Goal: Task Accomplishment & Management: Manage account settings

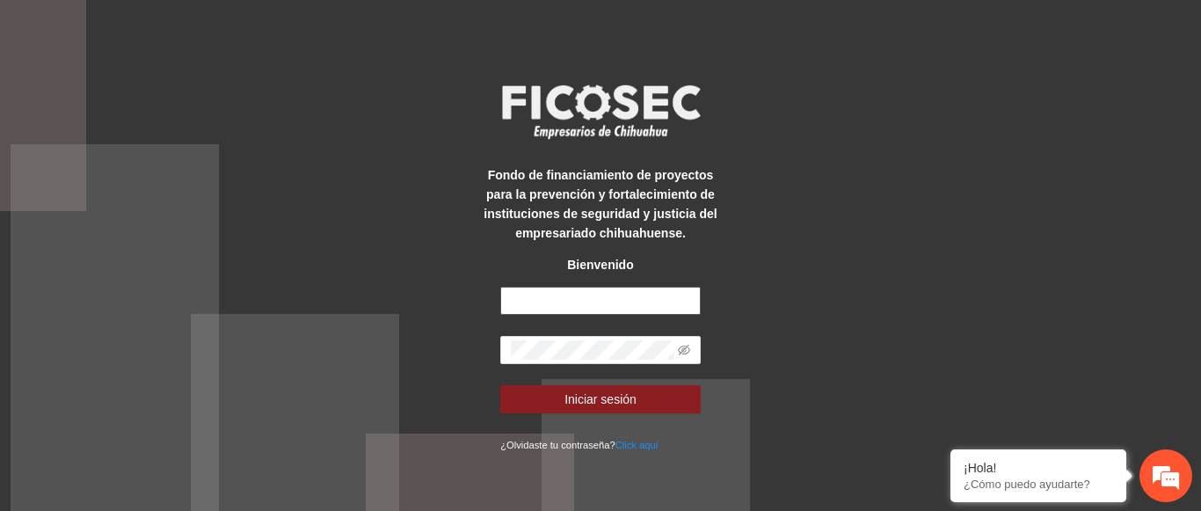
click at [567, 301] on input "text" at bounding box center [600, 301] width 200 height 28
type input "**********"
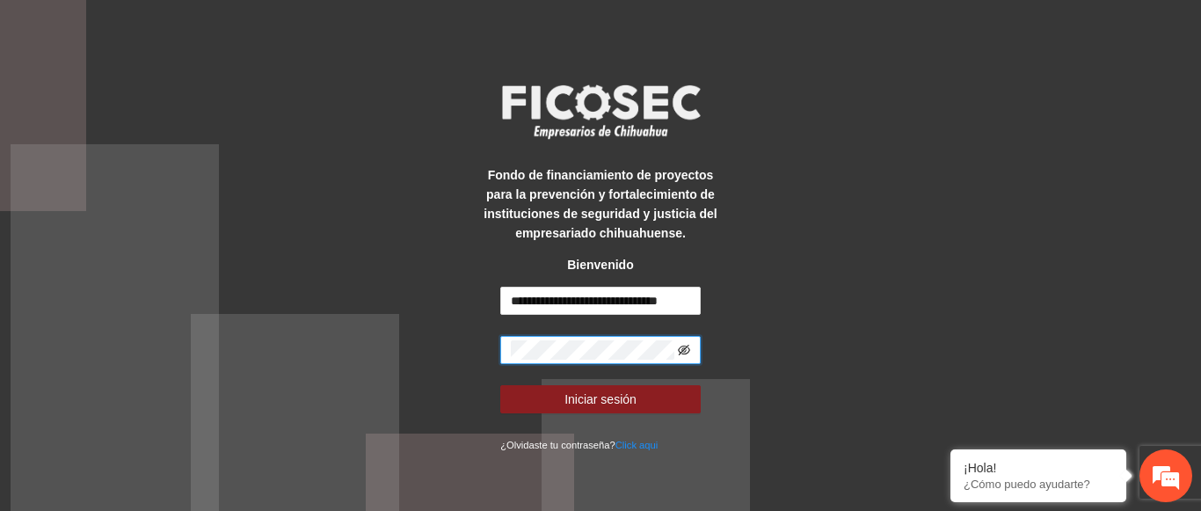
click at [684, 350] on icon "eye-invisible" at bounding box center [684, 350] width 12 height 11
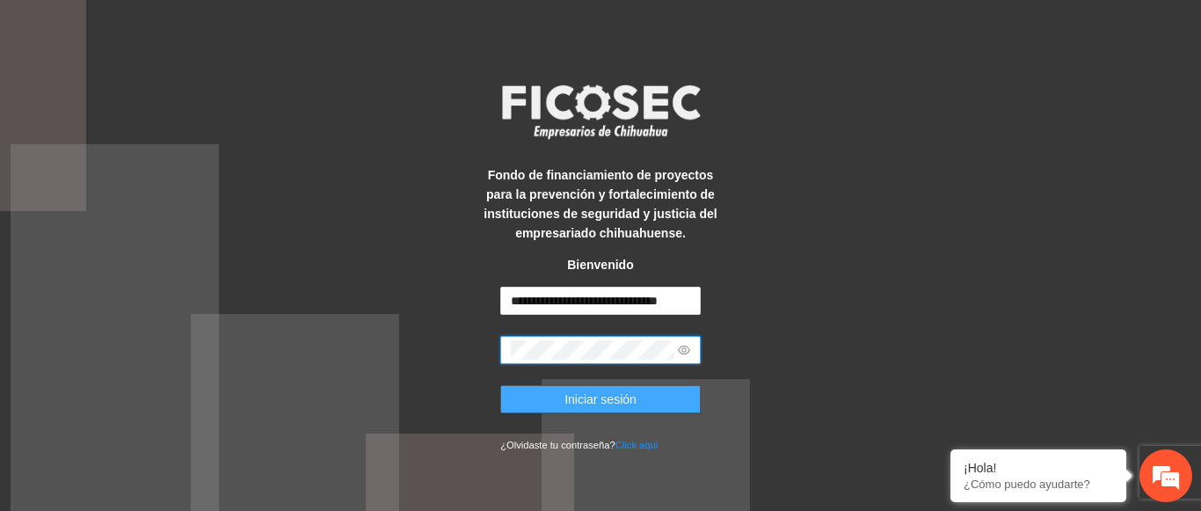
click at [633, 394] on span "Iniciar sesión" at bounding box center [600, 398] width 72 height 19
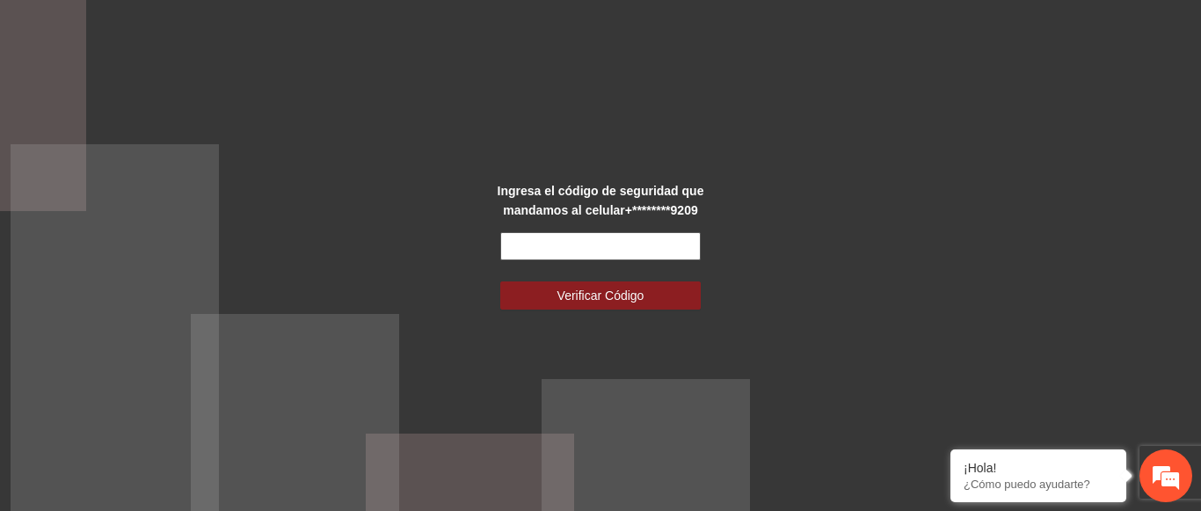
click at [549, 251] on input "text" at bounding box center [600, 246] width 200 height 28
click at [553, 252] on input "text" at bounding box center [600, 246] width 200 height 28
type input "******"
click at [500, 281] on button "Verificar Código" at bounding box center [600, 295] width 200 height 28
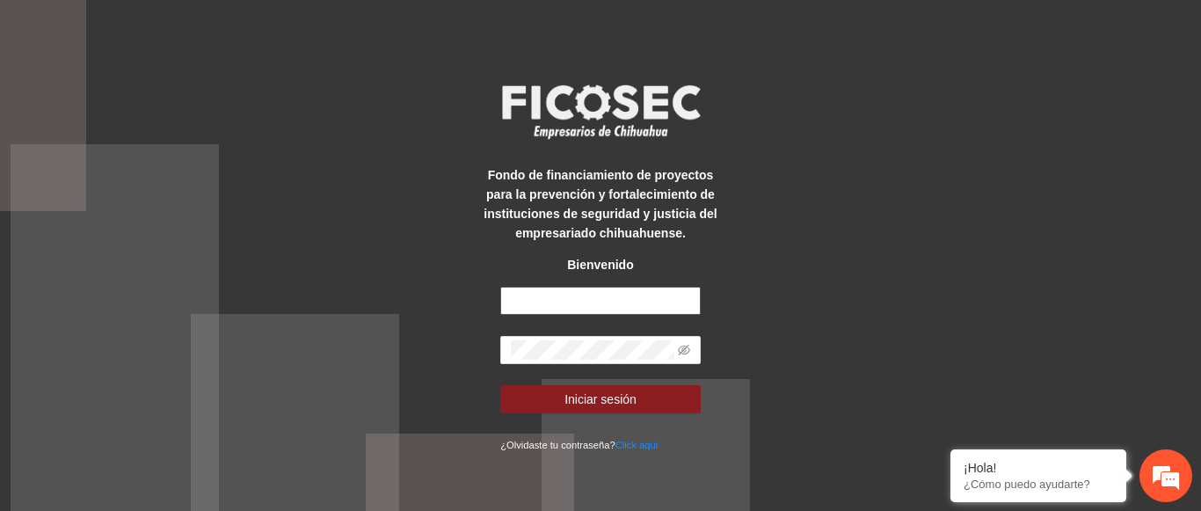
click at [624, 307] on input "text" at bounding box center [600, 301] width 200 height 28
click at [595, 308] on input "text" at bounding box center [600, 301] width 200 height 28
type input "**********"
click at [598, 339] on span at bounding box center [600, 350] width 200 height 28
click at [688, 353] on icon "eye-invisible" at bounding box center [684, 350] width 12 height 12
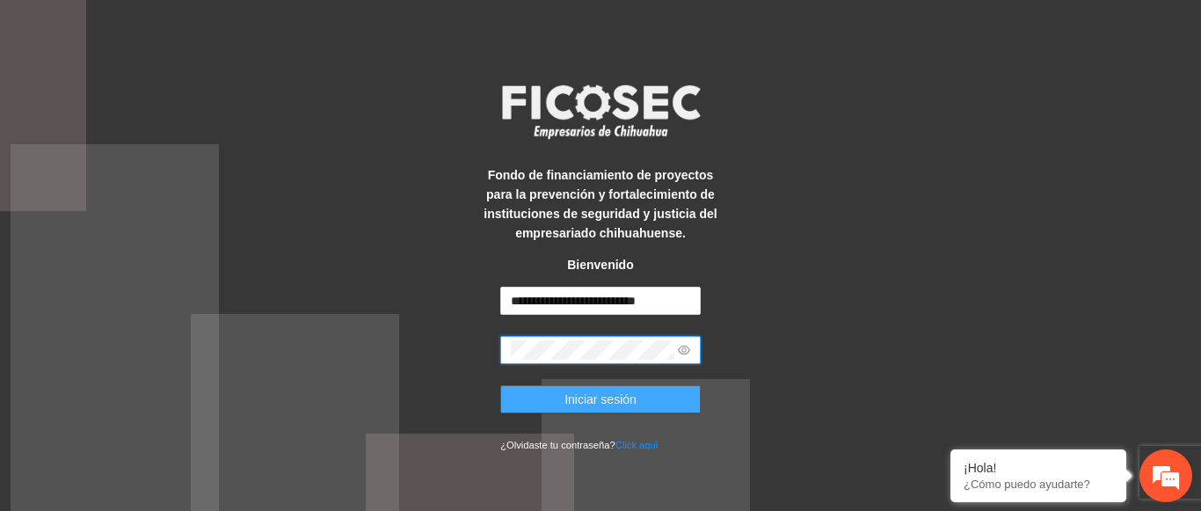
click at [617, 400] on span "Iniciar sesión" at bounding box center [600, 398] width 72 height 19
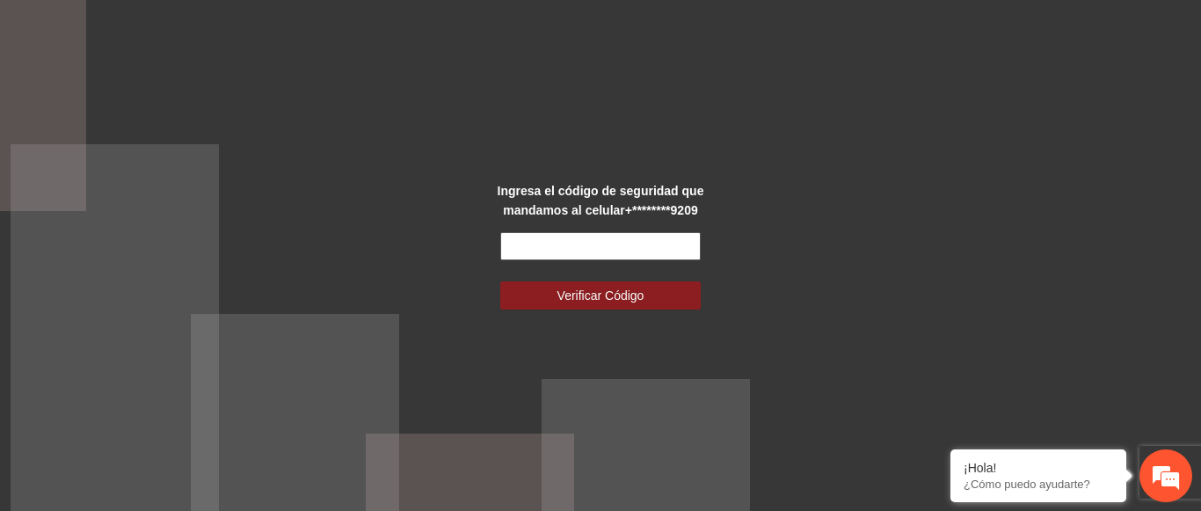
click at [608, 254] on input "text" at bounding box center [600, 246] width 200 height 28
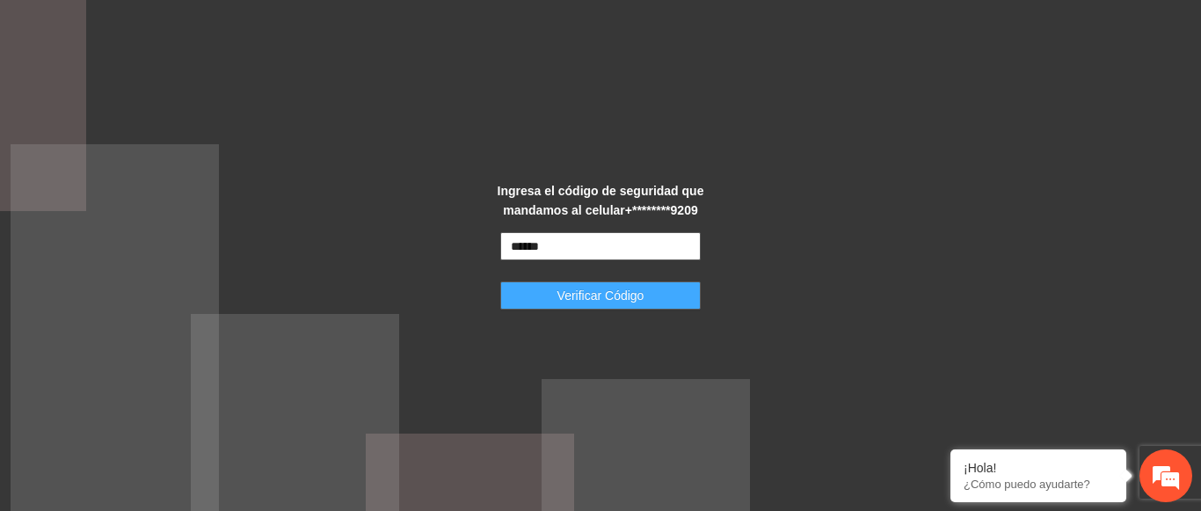
type input "******"
click at [613, 298] on span "Verificar Código" at bounding box center [600, 295] width 87 height 19
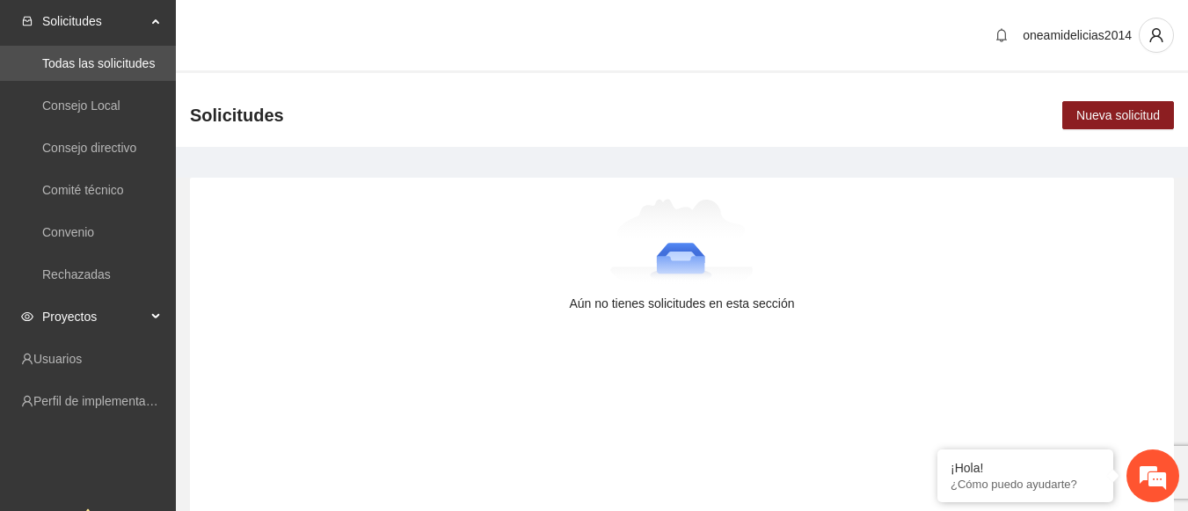
click at [69, 320] on span "Proyectos" at bounding box center [94, 316] width 104 height 35
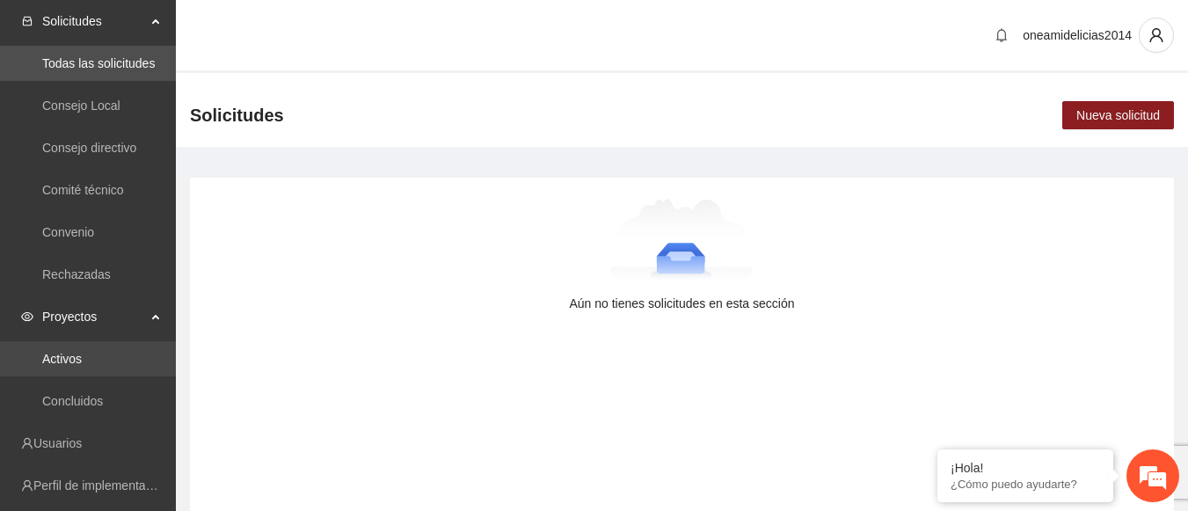
click at [55, 362] on link "Activos" at bounding box center [62, 359] width 40 height 14
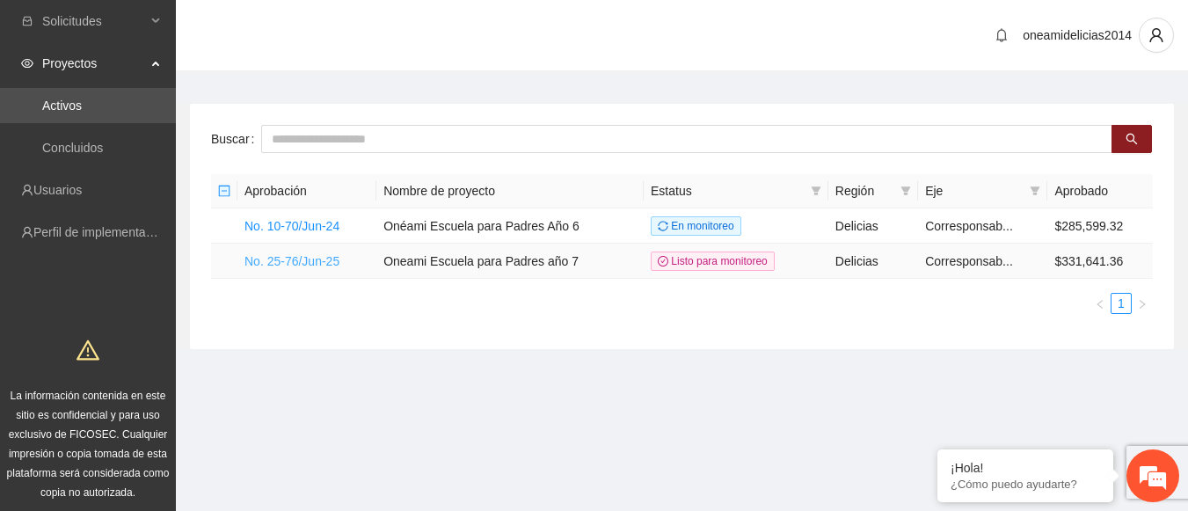
click at [310, 260] on link "No. 25-76/Jun-25" at bounding box center [291, 261] width 95 height 14
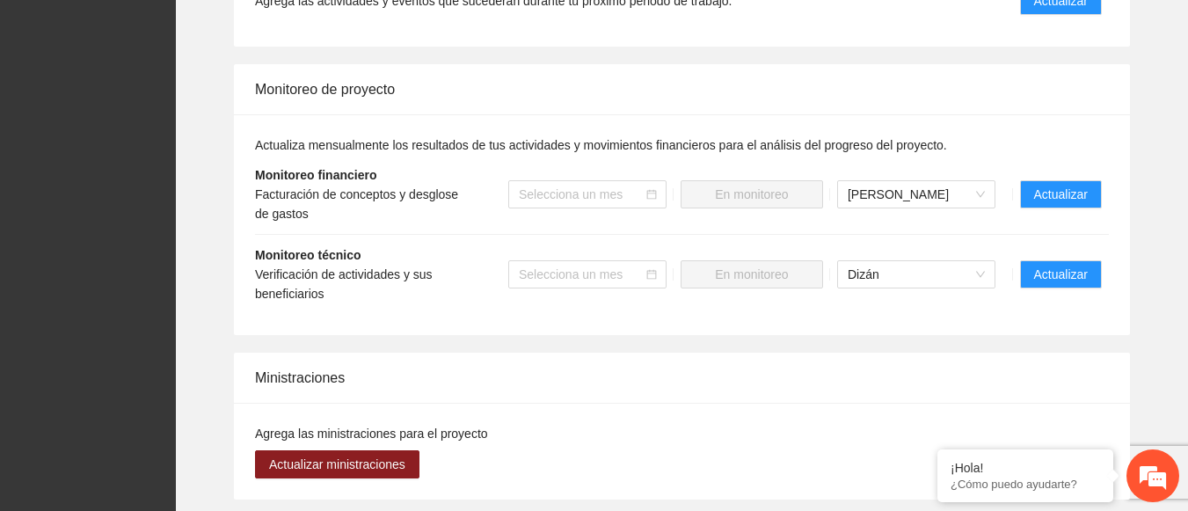
scroll to position [1972, 0]
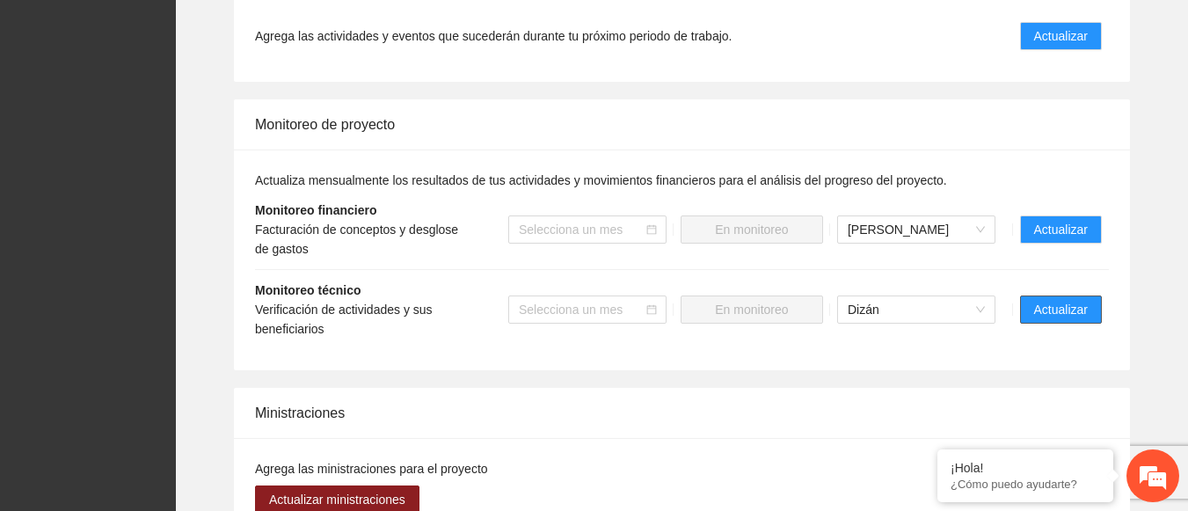
click at [1035, 300] on span "Actualizar" at bounding box center [1061, 309] width 54 height 19
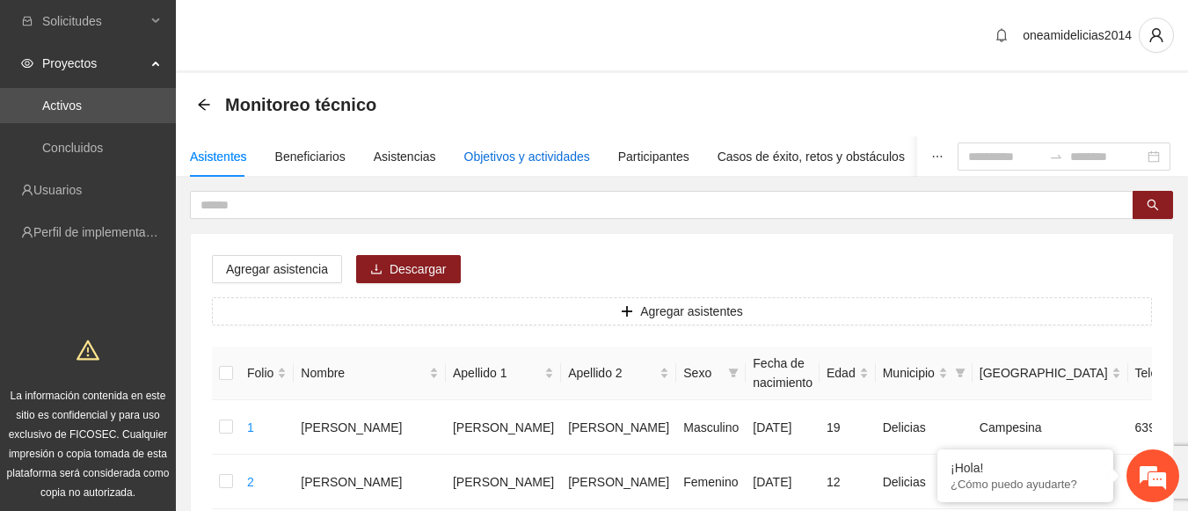
click at [482, 152] on div "Objetivos y actividades" at bounding box center [527, 156] width 126 height 19
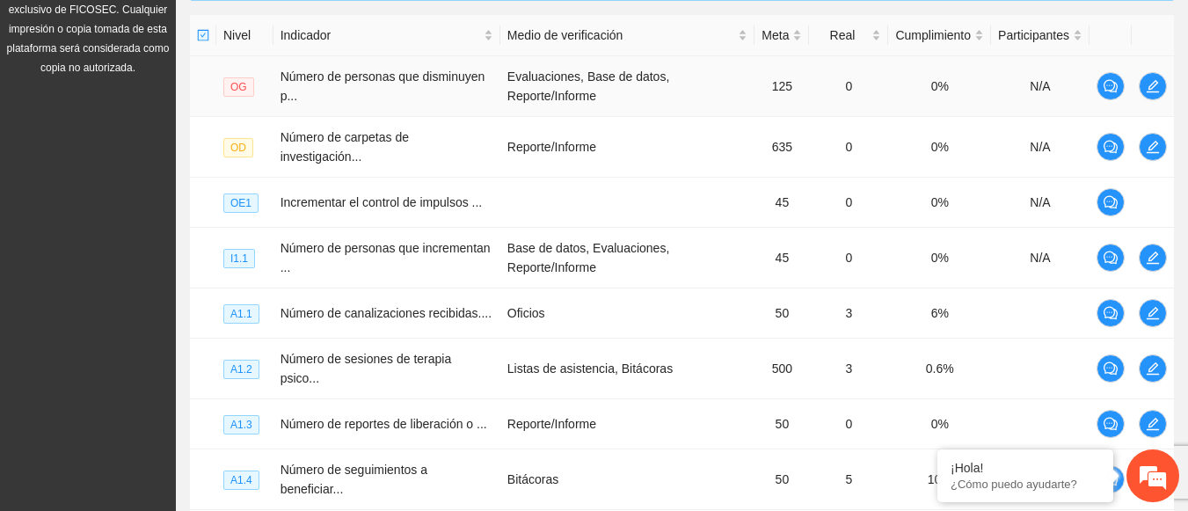
scroll to position [661, 0]
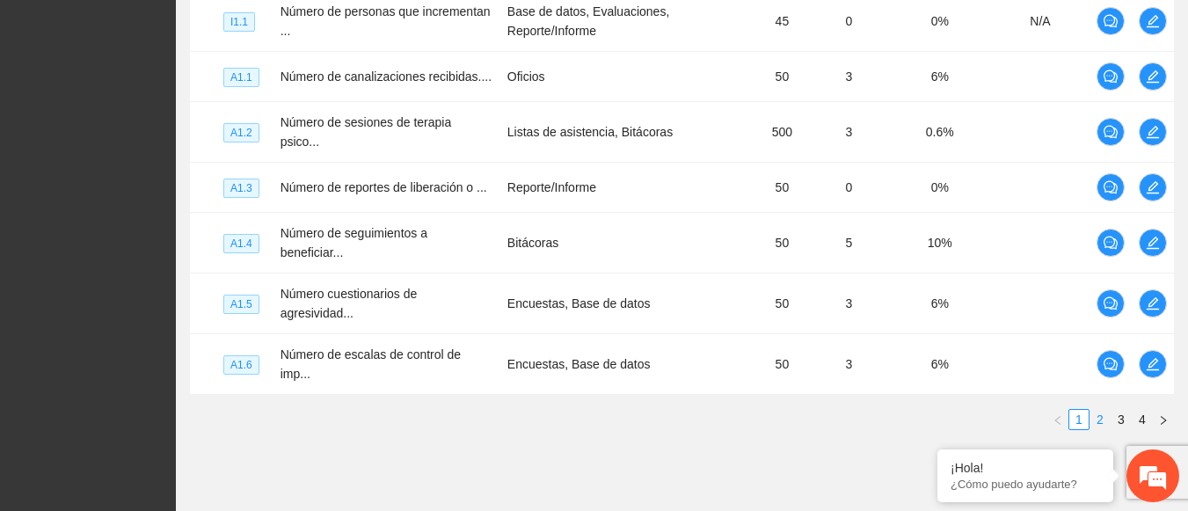
click at [1102, 410] on link "2" at bounding box center [1099, 419] width 19 height 19
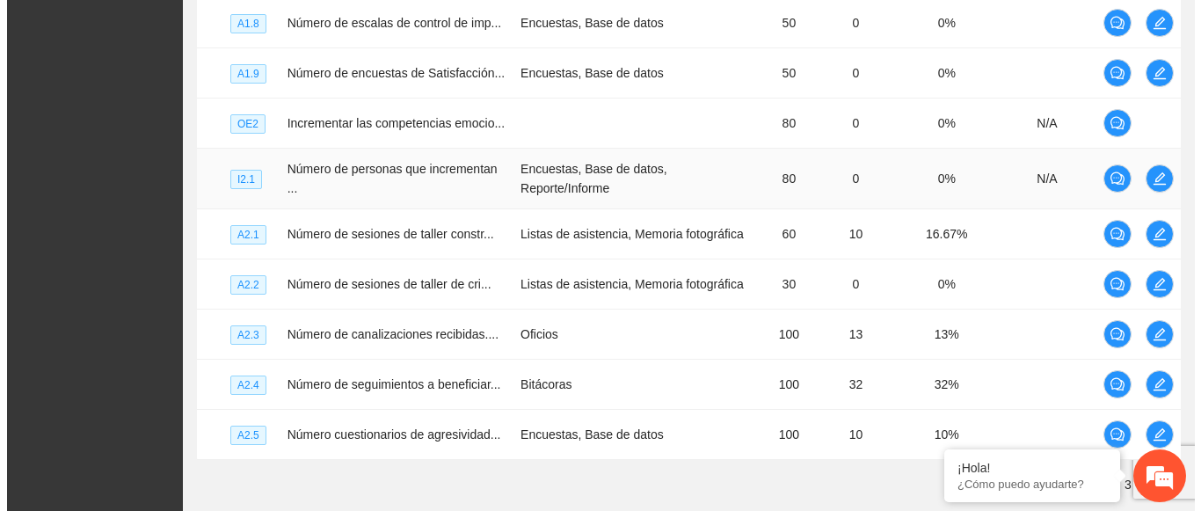
scroll to position [563, 0]
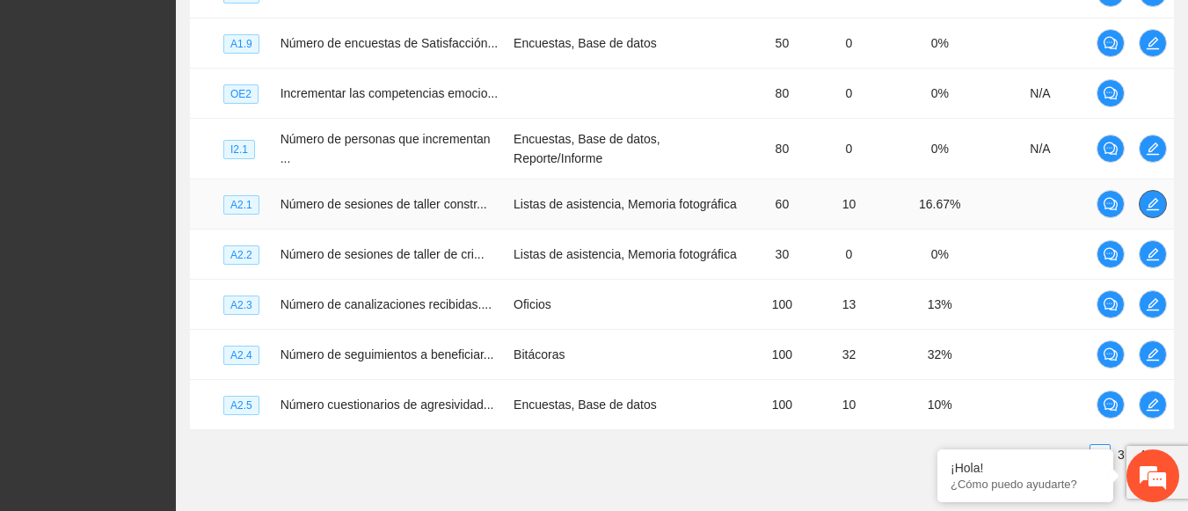
click at [1157, 206] on icon "edit" at bounding box center [1152, 204] width 14 height 14
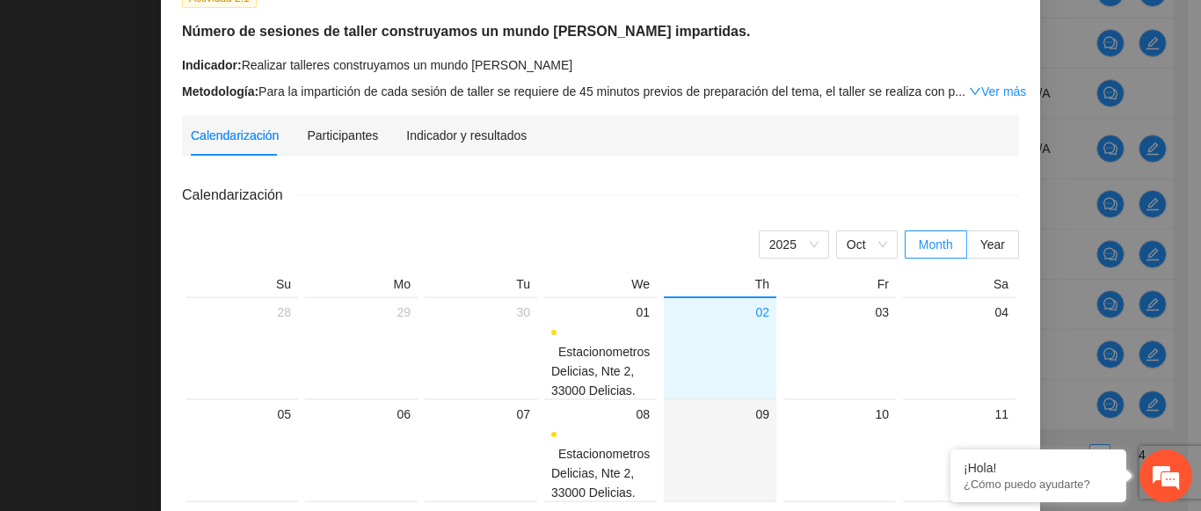
scroll to position [0, 0]
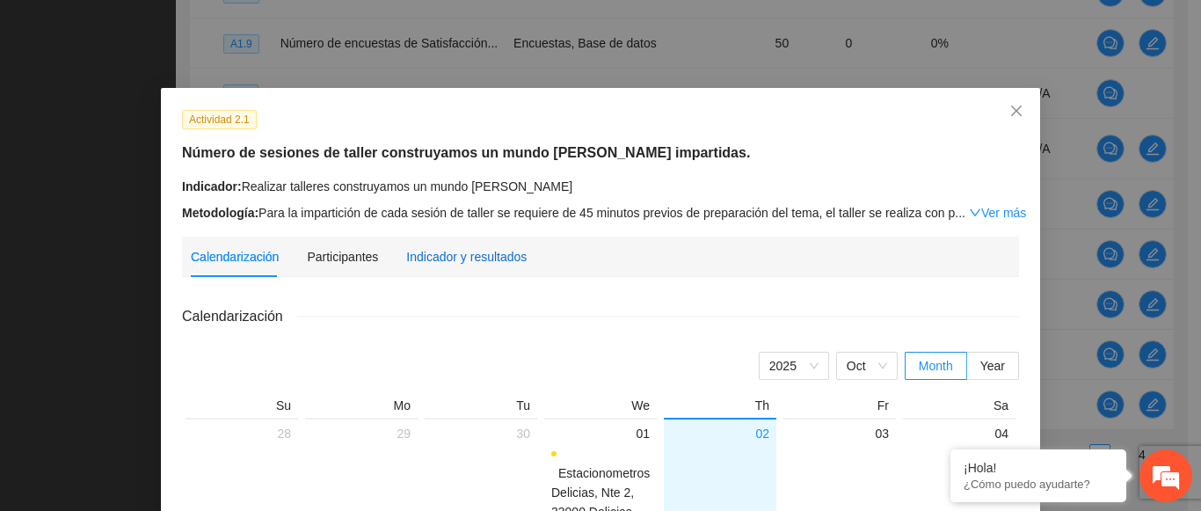
click at [484, 258] on div "Indicador y resultados" at bounding box center [466, 256] width 120 height 19
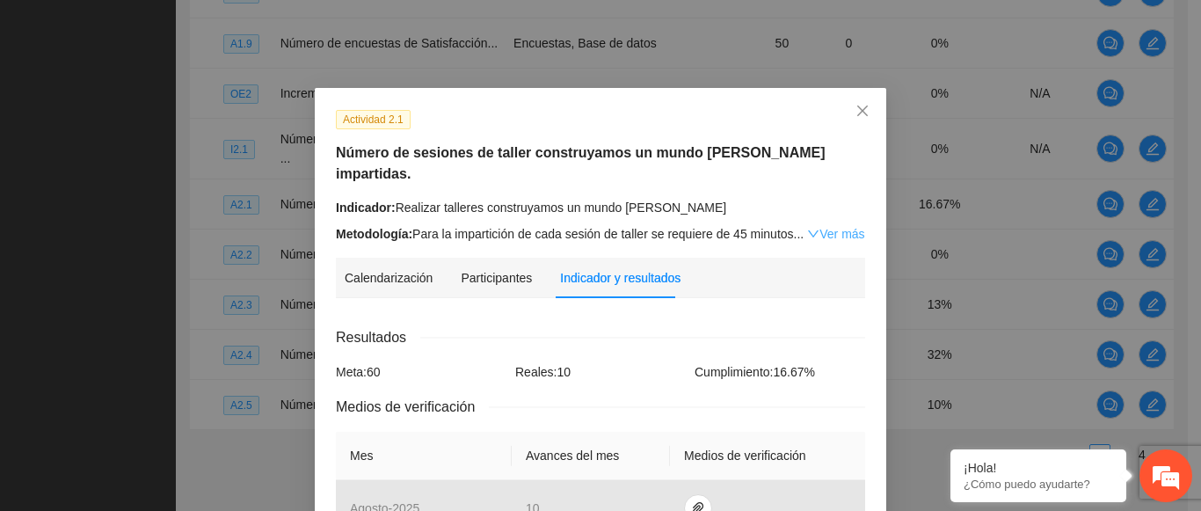
click at [836, 227] on link "Ver más" at bounding box center [835, 234] width 57 height 14
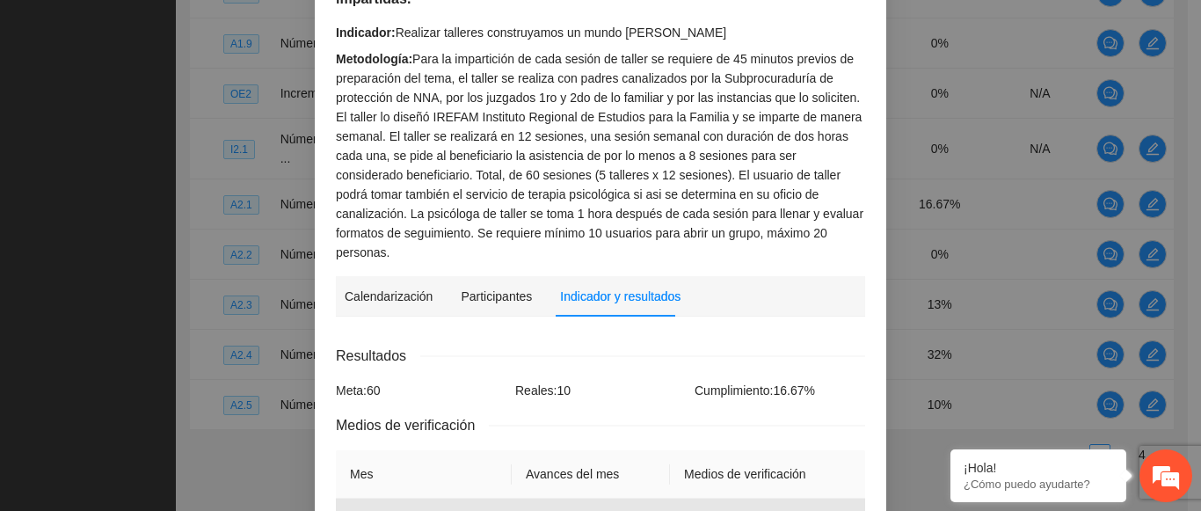
scroll to position [440, 0]
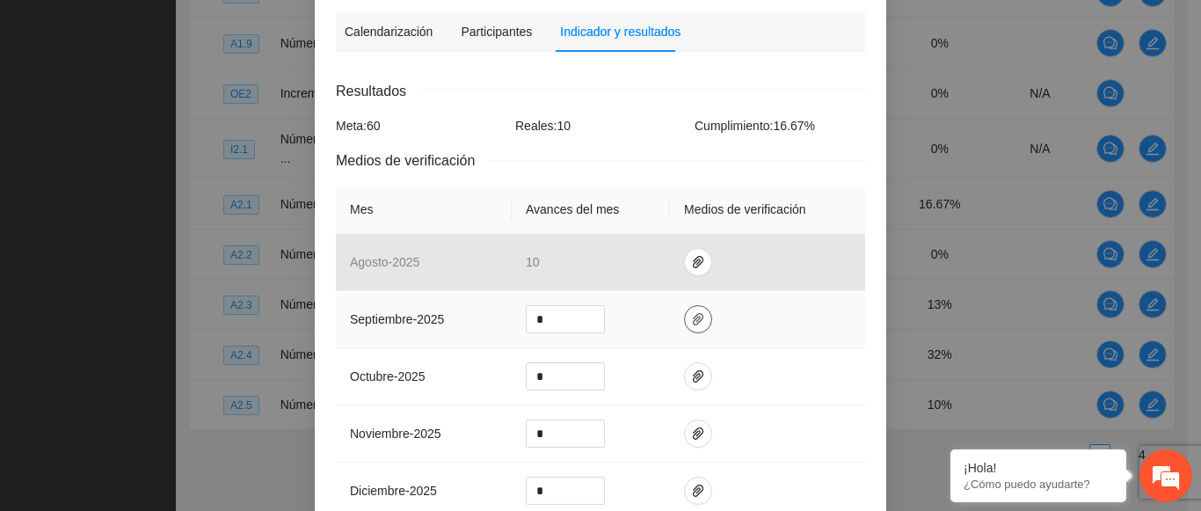
click at [693, 312] on icon "paper-clip" at bounding box center [698, 319] width 14 height 14
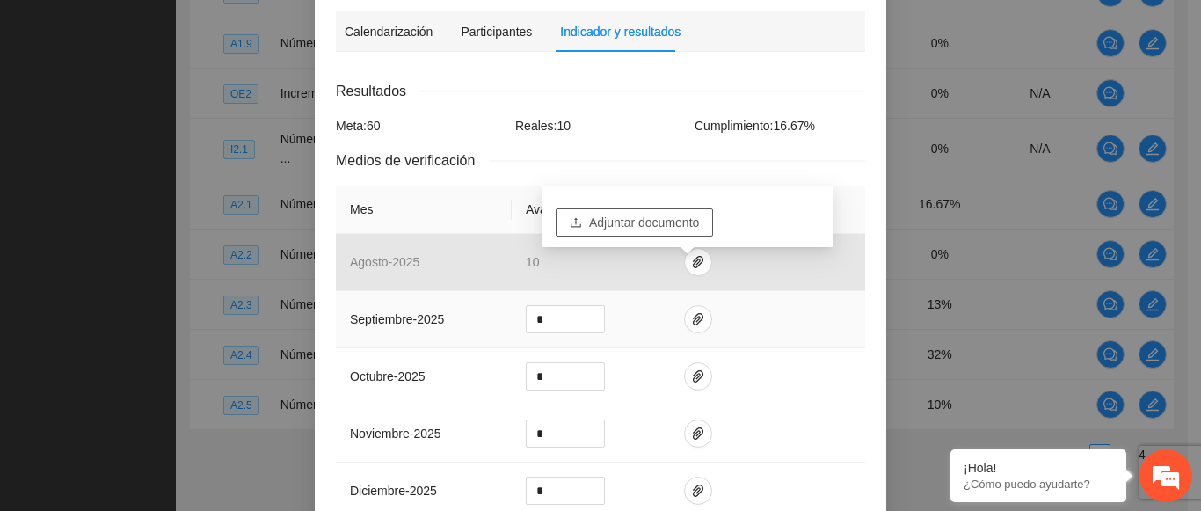
click at [690, 220] on span "Adjuntar documento" at bounding box center [644, 222] width 110 height 19
click at [875, 271] on div "Actividad 2.1 Número de sesiones de taller construyamos un mundo de paz imparti…" at bounding box center [600, 344] width 571 height 1393
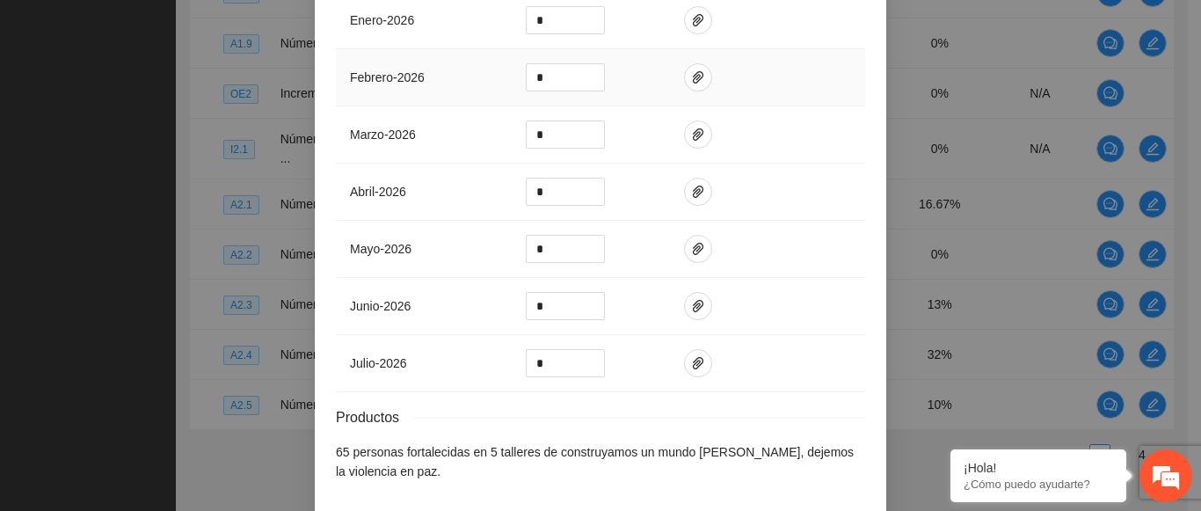
scroll to position [997, 0]
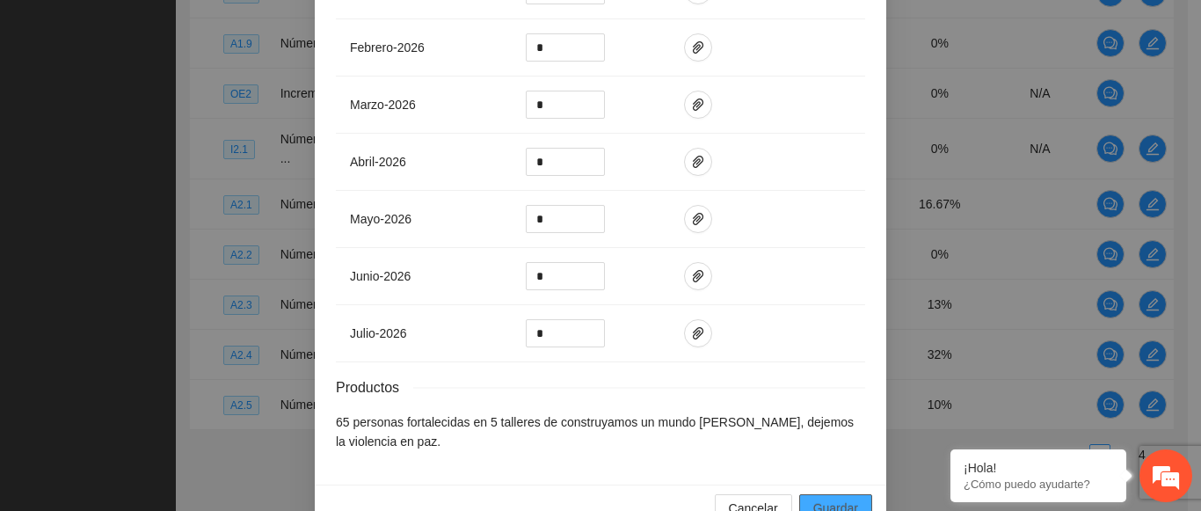
click at [813, 498] on span "Guardar" at bounding box center [835, 507] width 45 height 19
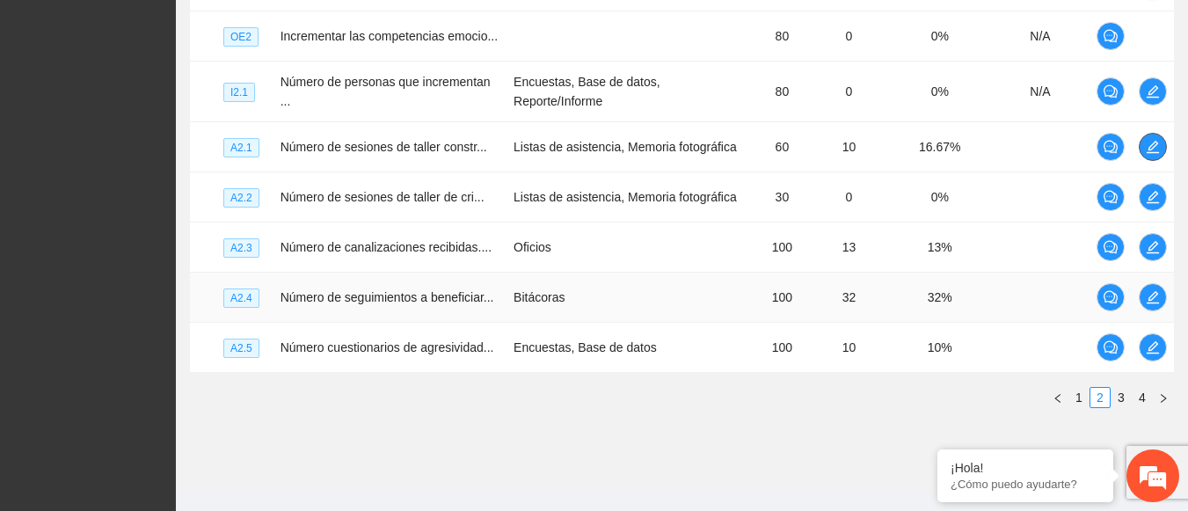
scroll to position [650, 0]
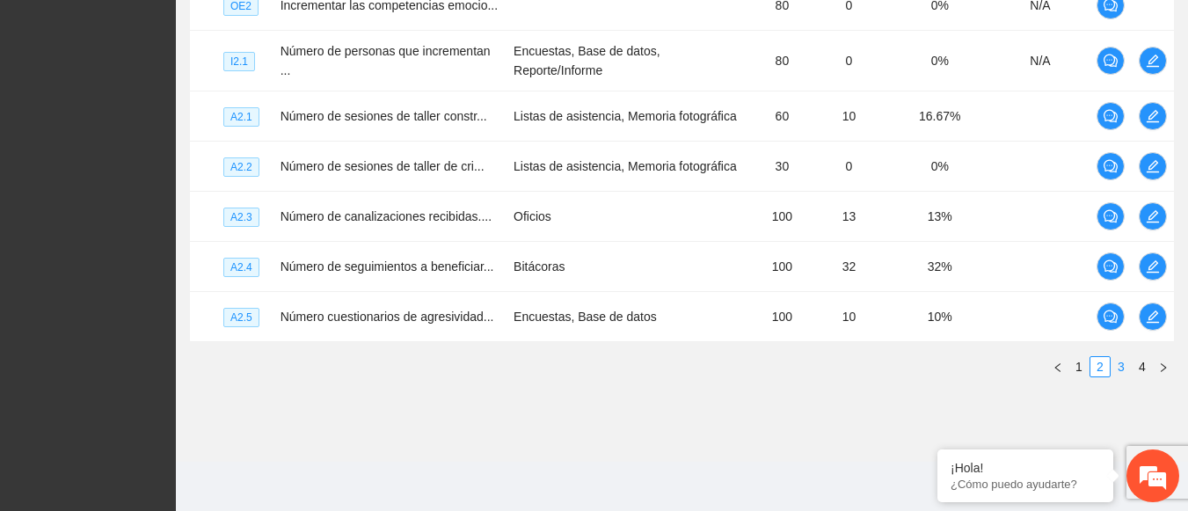
click at [1124, 369] on link "3" at bounding box center [1120, 366] width 19 height 19
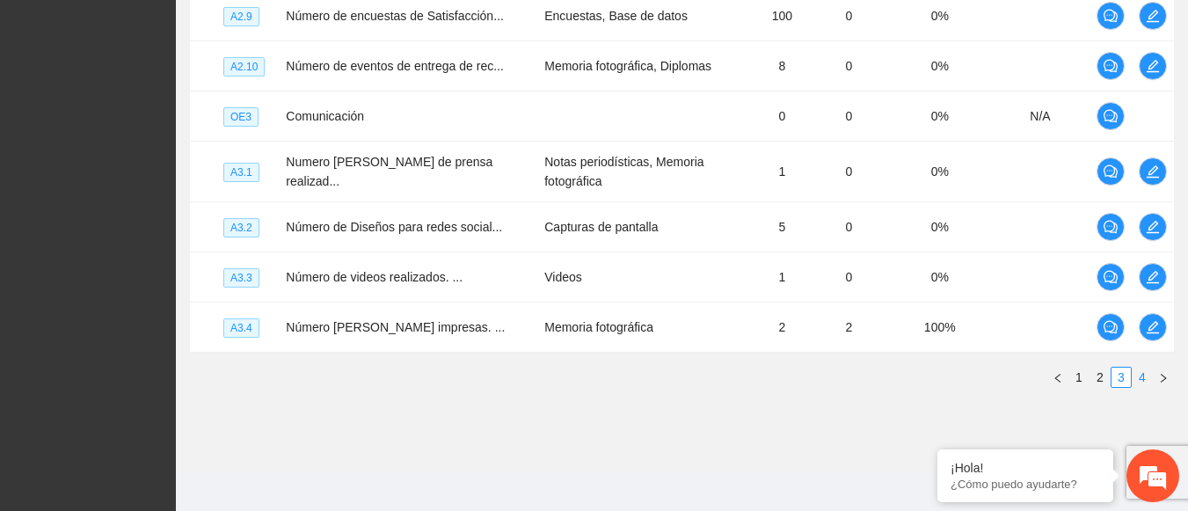
click at [1142, 370] on link "4" at bounding box center [1141, 376] width 19 height 19
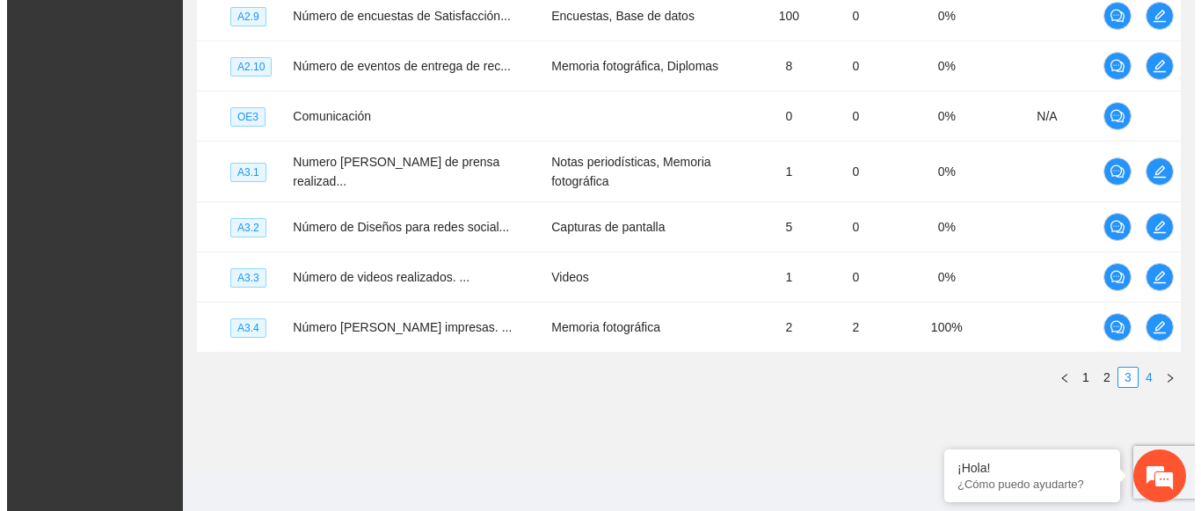
scroll to position [389, 0]
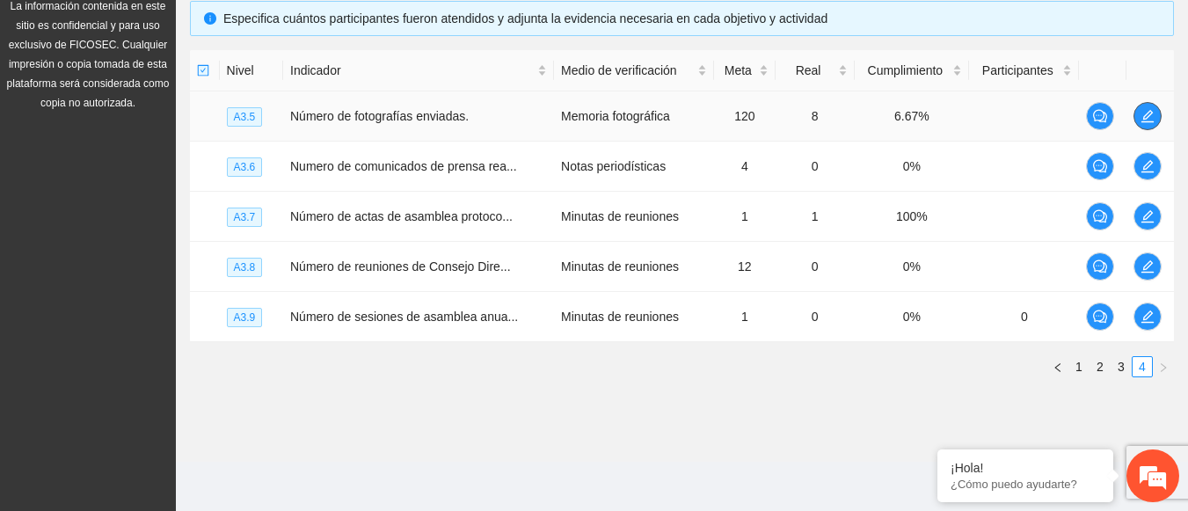
click at [1143, 114] on icon "edit" at bounding box center [1147, 116] width 14 height 14
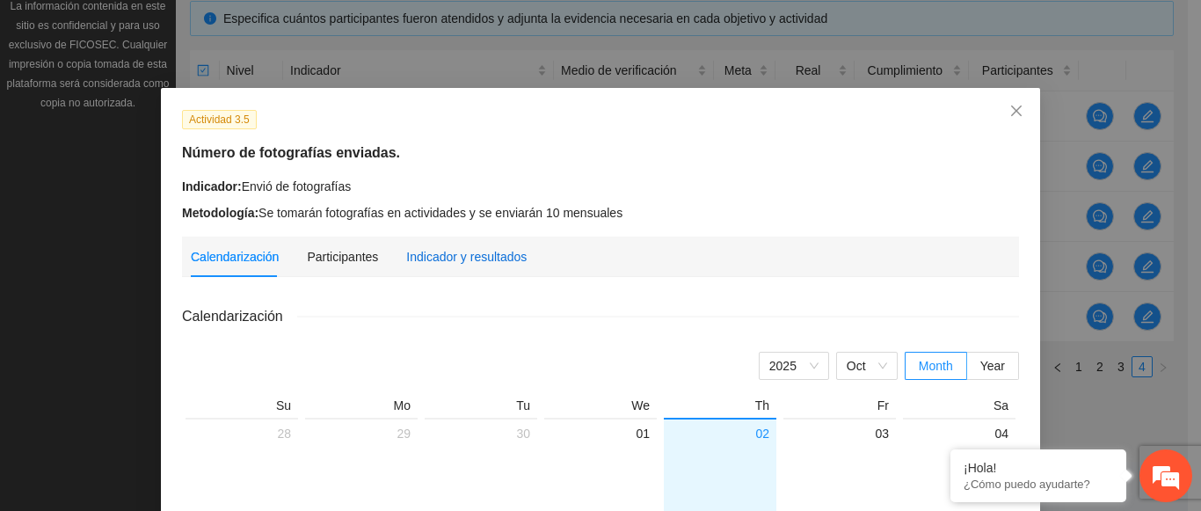
click at [508, 257] on div "Indicador y resultados" at bounding box center [466, 256] width 120 height 19
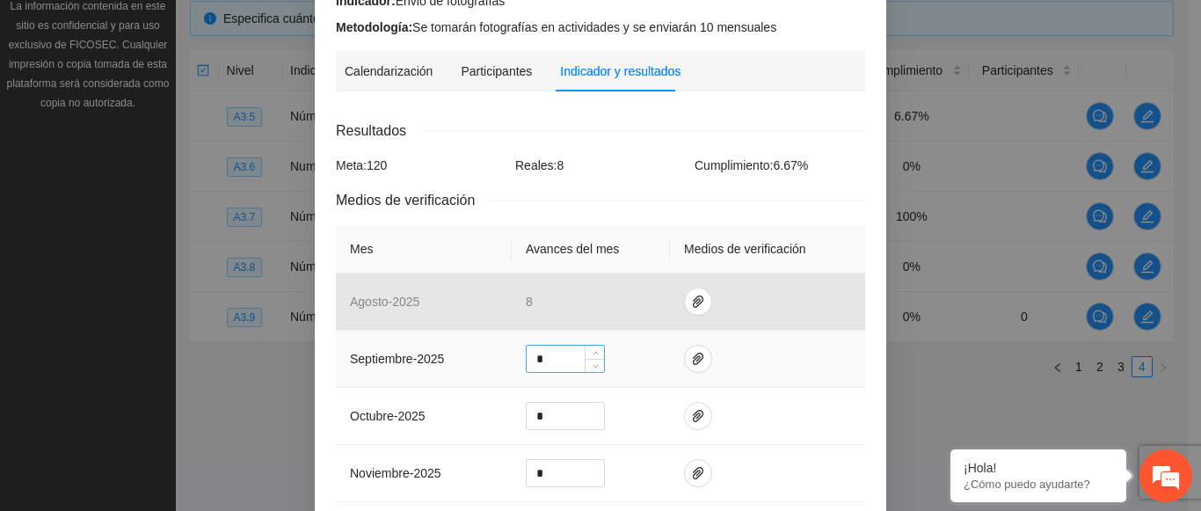
scroll to position [352, 0]
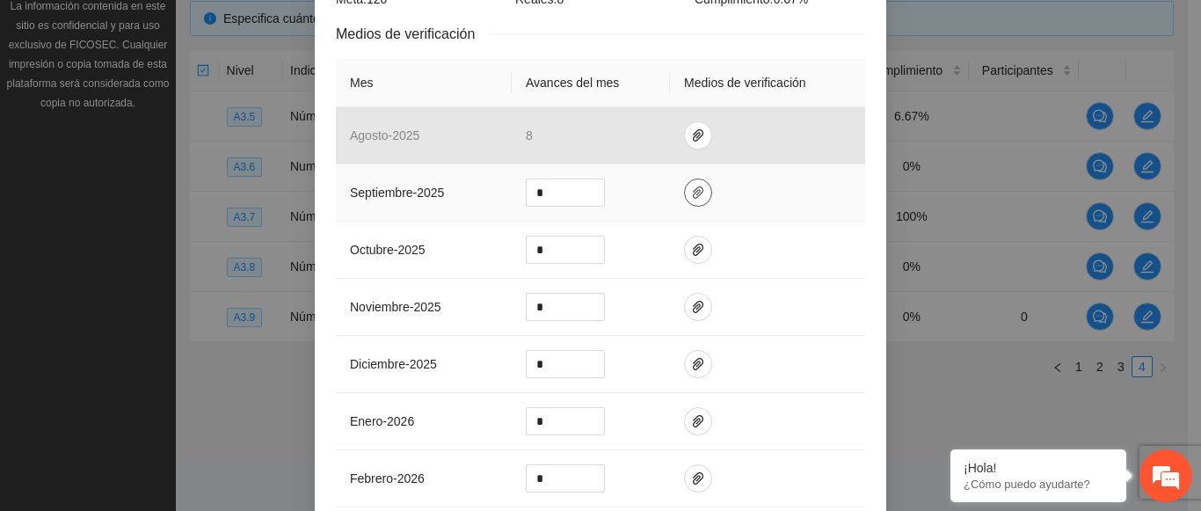
click at [691, 188] on icon "paper-clip" at bounding box center [698, 192] width 14 height 14
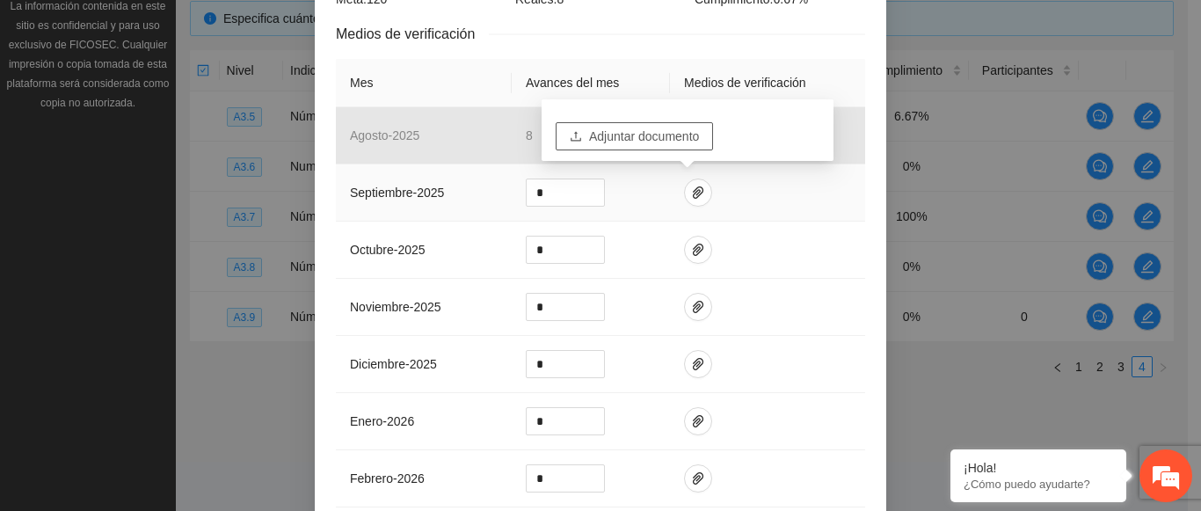
click at [663, 139] on span "Adjuntar documento" at bounding box center [644, 136] width 110 height 19
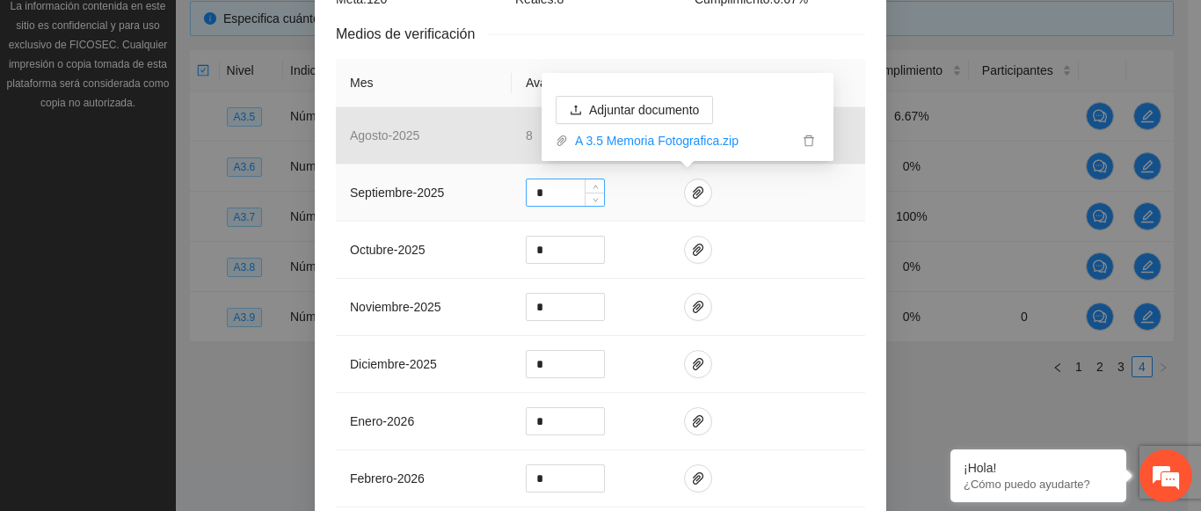
click at [561, 192] on input "*" at bounding box center [565, 192] width 77 height 26
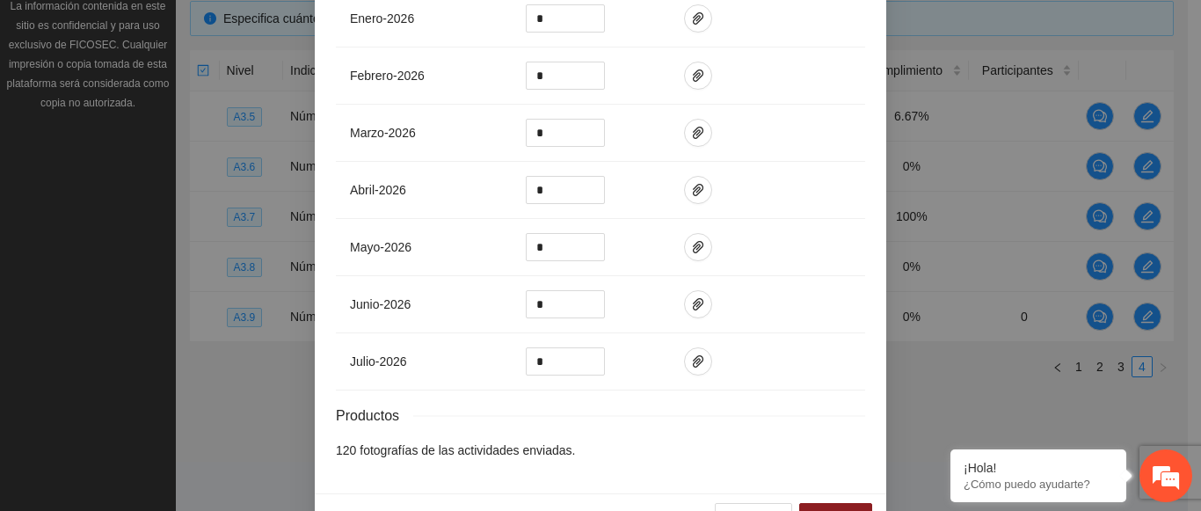
scroll to position [803, 0]
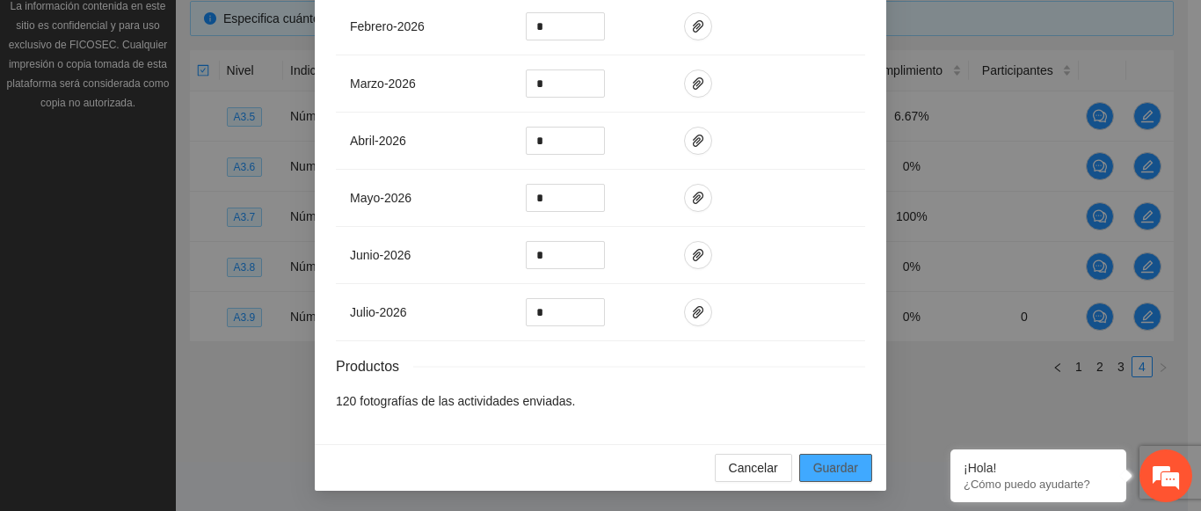
type input "**"
click at [852, 470] on button "Guardar" at bounding box center [835, 468] width 73 height 28
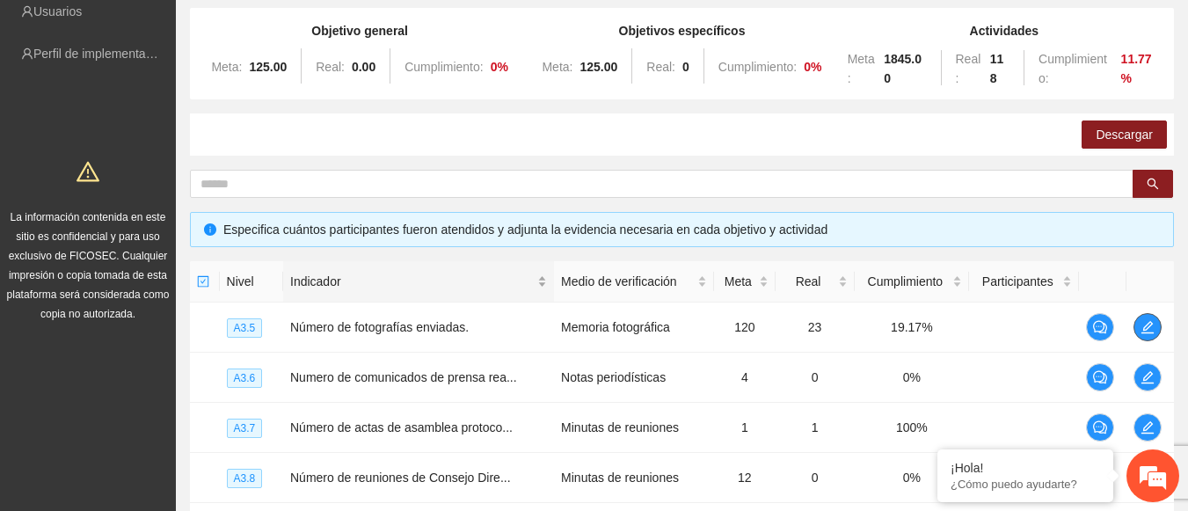
scroll to position [0, 0]
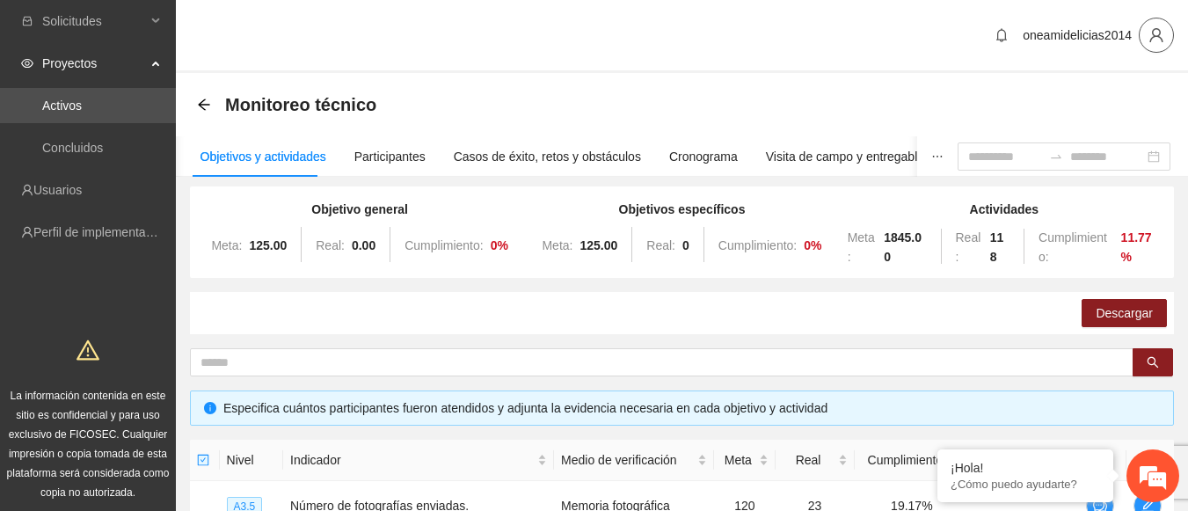
click at [1151, 33] on icon "user" at bounding box center [1156, 35] width 16 height 16
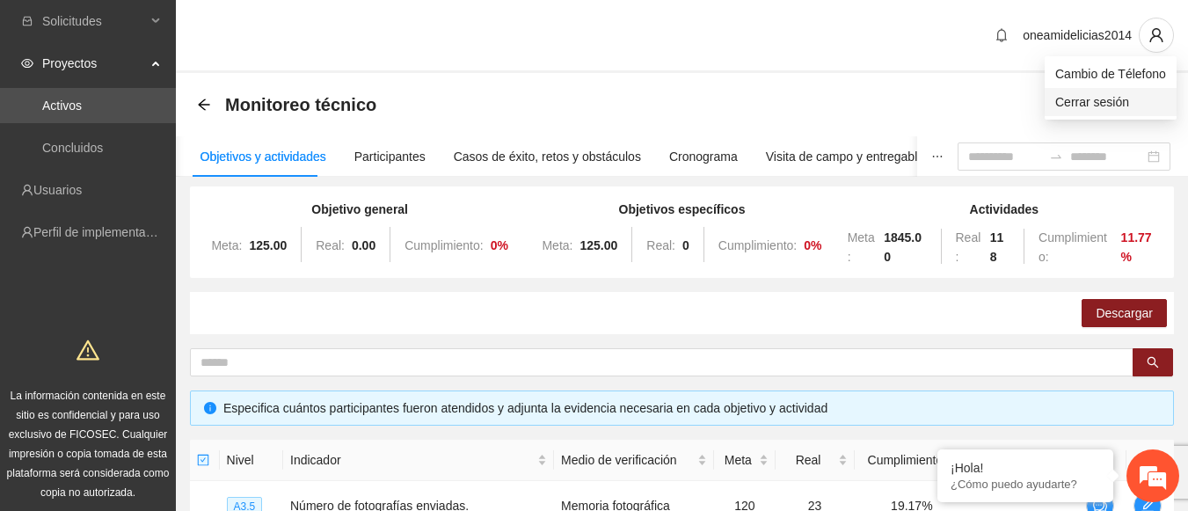
click at [1109, 105] on span "Cerrar sesión" at bounding box center [1110, 101] width 111 height 19
